Goal: Task Accomplishment & Management: Use online tool/utility

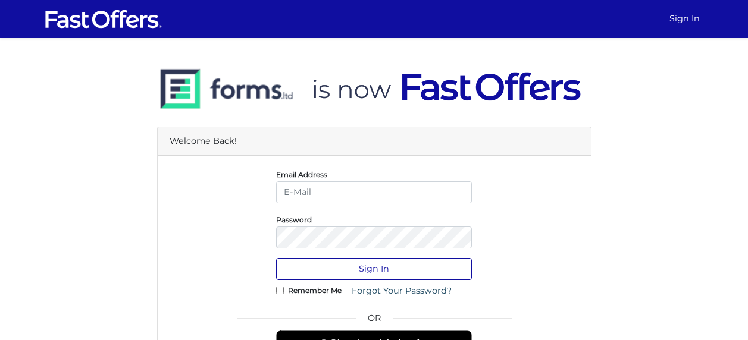
type input "Lorna@property.ca"
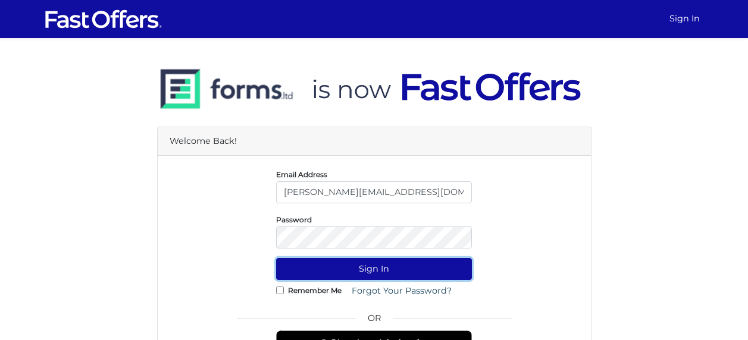
click at [356, 275] on button "Sign In" at bounding box center [374, 269] width 196 height 22
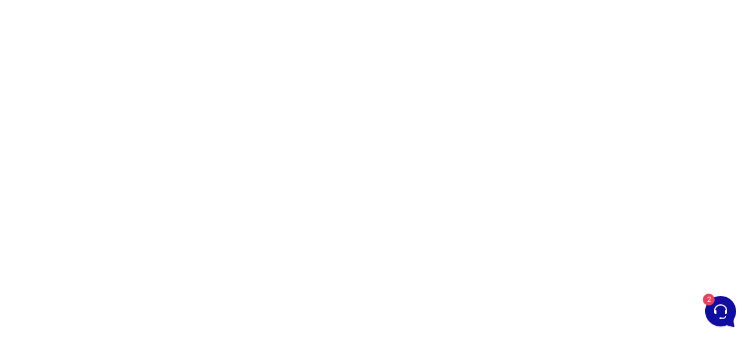
scroll to position [101, 0]
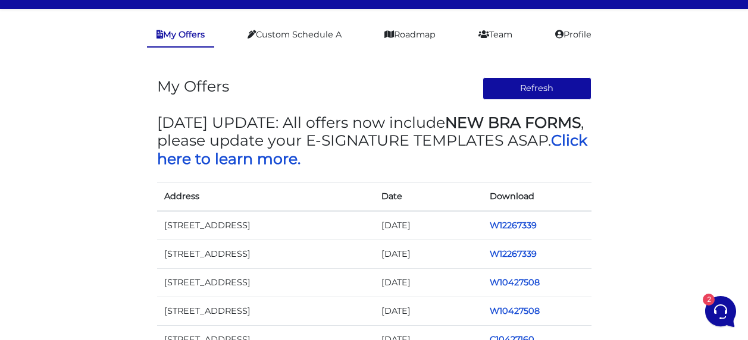
scroll to position [30, 0]
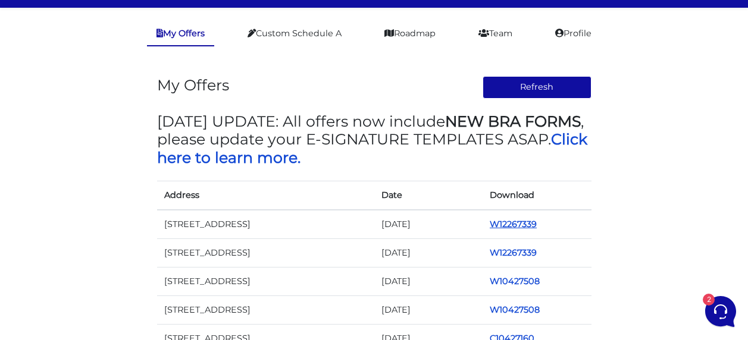
click at [507, 222] on link "W12267339" at bounding box center [512, 224] width 47 height 11
